Goal: Transaction & Acquisition: Download file/media

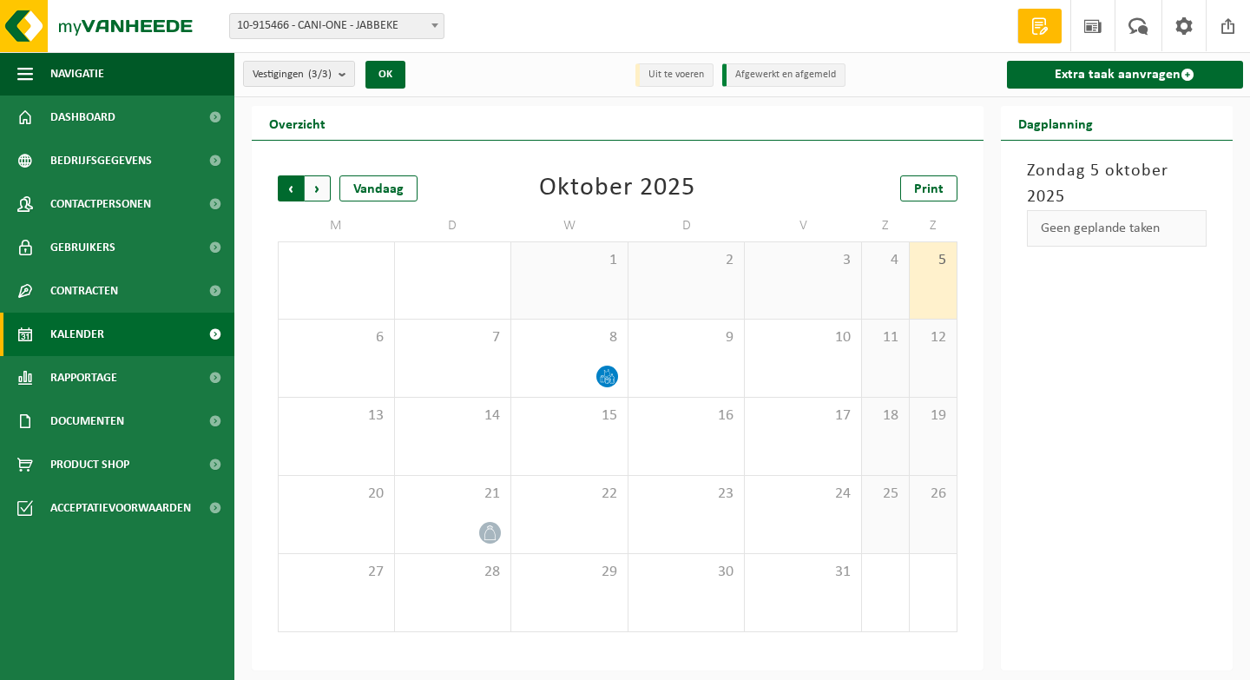
click at [322, 188] on span "Volgende" at bounding box center [318, 188] width 26 height 26
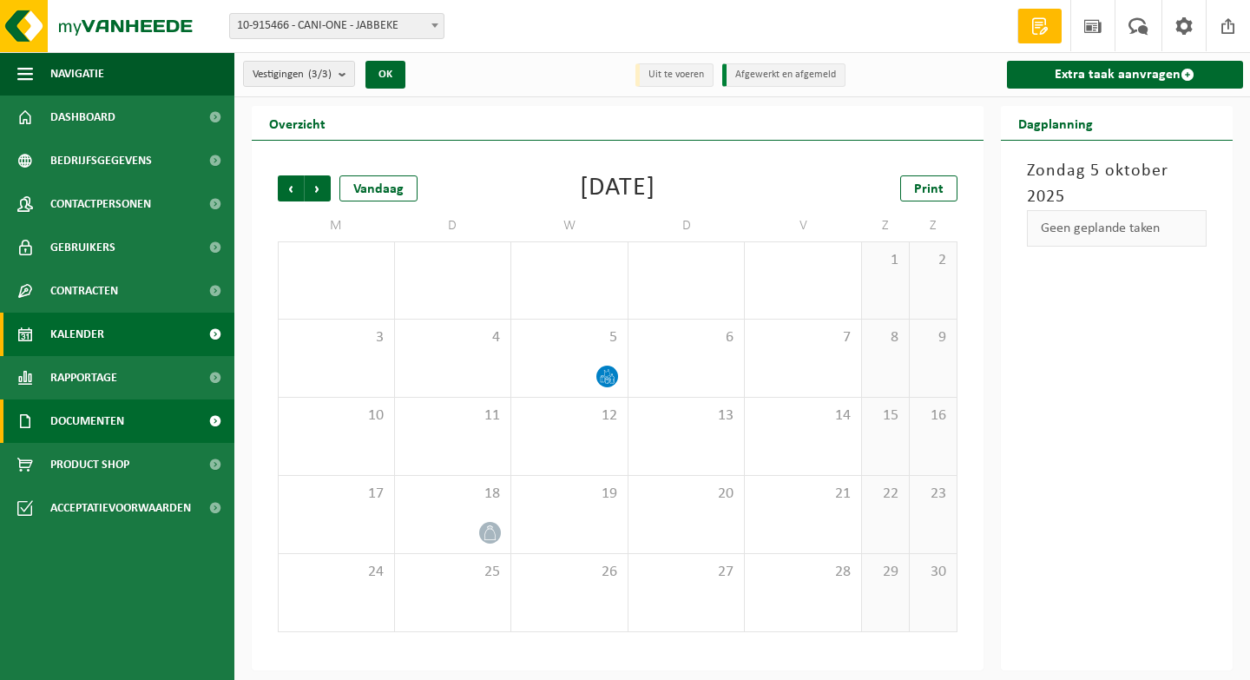
click at [116, 409] on span "Documenten" at bounding box center [87, 420] width 74 height 43
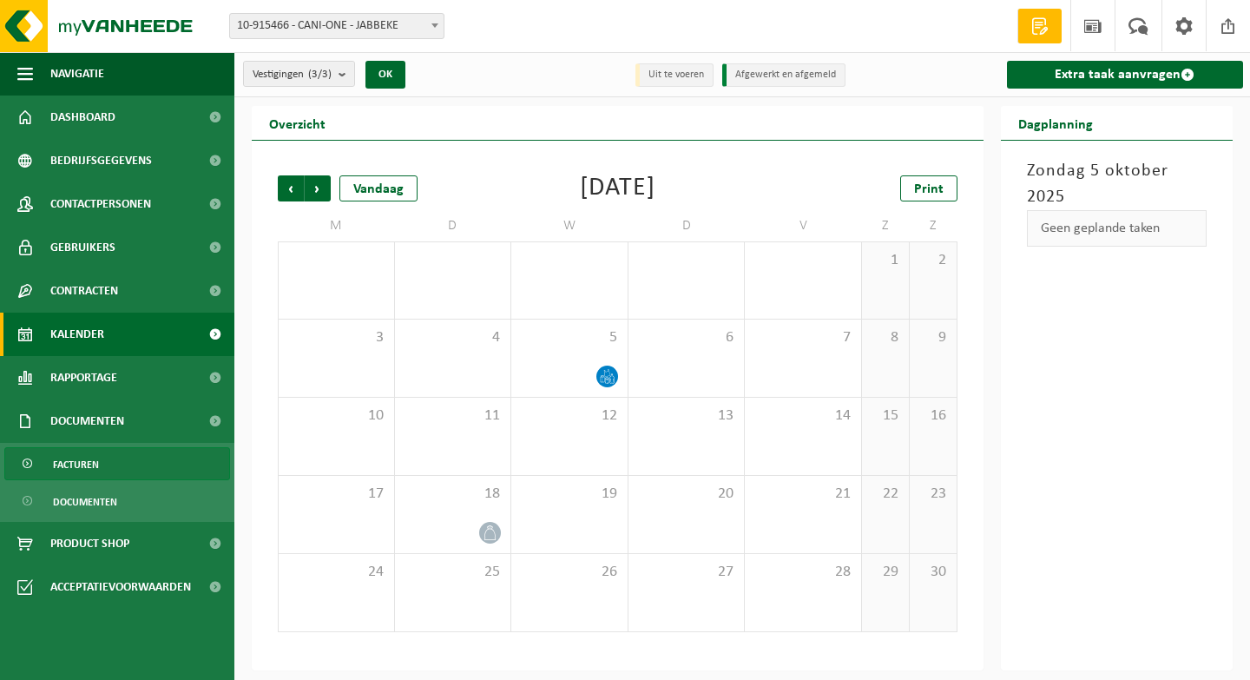
click at [91, 471] on span "Facturen" at bounding box center [76, 464] width 46 height 33
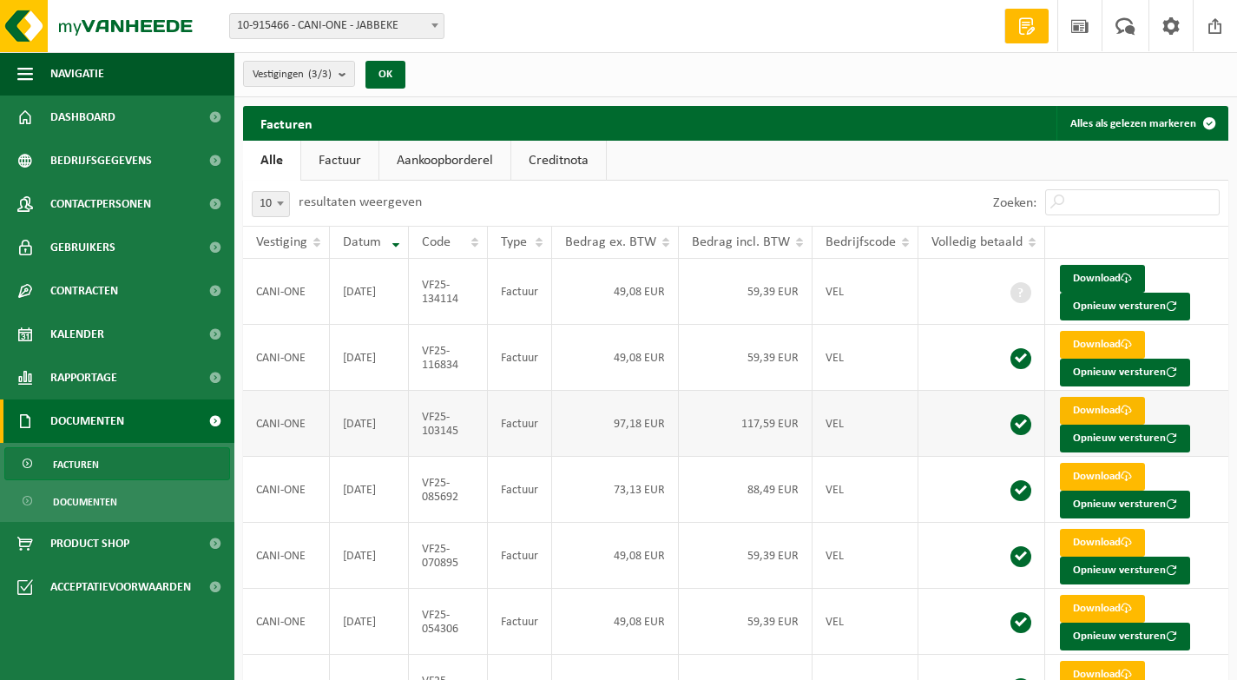
click at [1104, 407] on link "Download" at bounding box center [1102, 411] width 85 height 28
click at [1126, 342] on span at bounding box center [1126, 344] width 11 height 11
click at [1116, 279] on link "Download" at bounding box center [1102, 279] width 85 height 28
